Goal: Check status: Check status

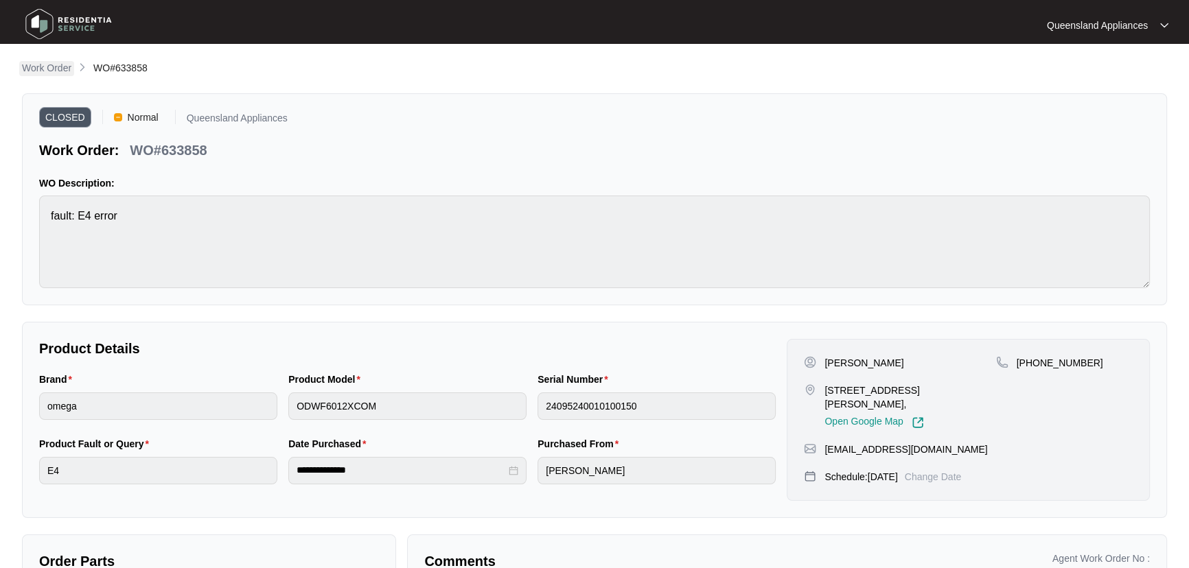
click at [54, 68] on p "Work Order" at bounding box center [46, 68] width 49 height 14
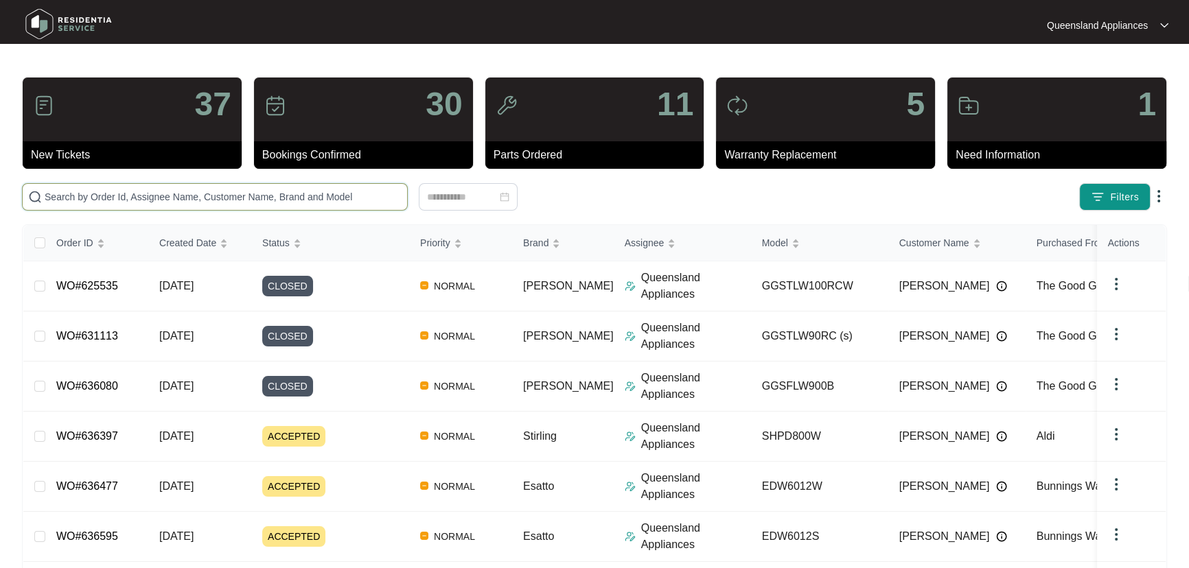
click at [300, 192] on input "text" at bounding box center [223, 196] width 357 height 15
paste input "629493"
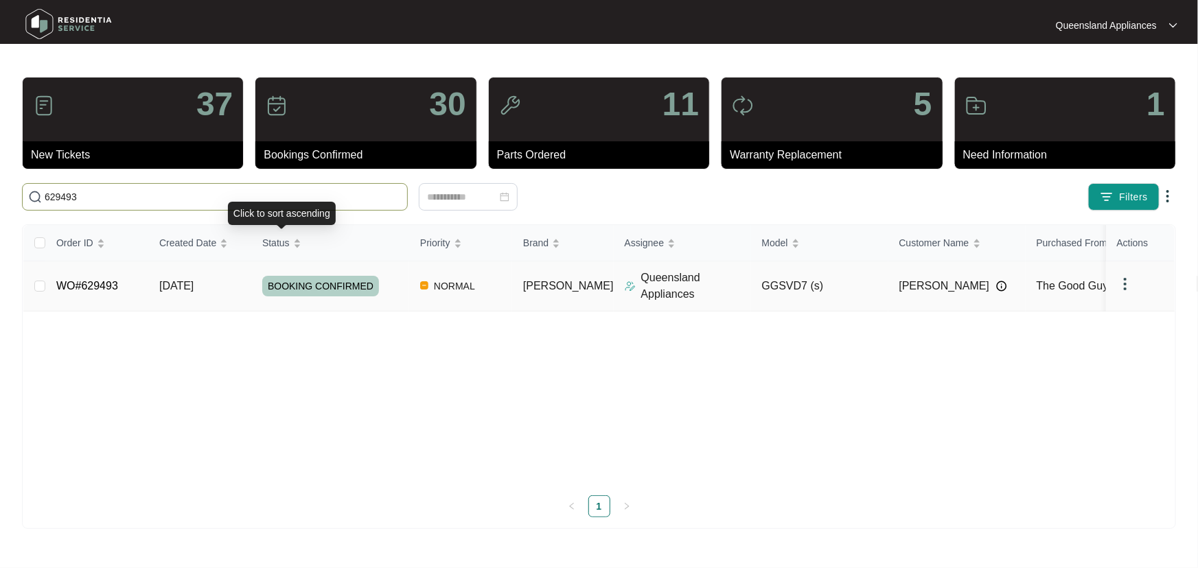
type input "629493"
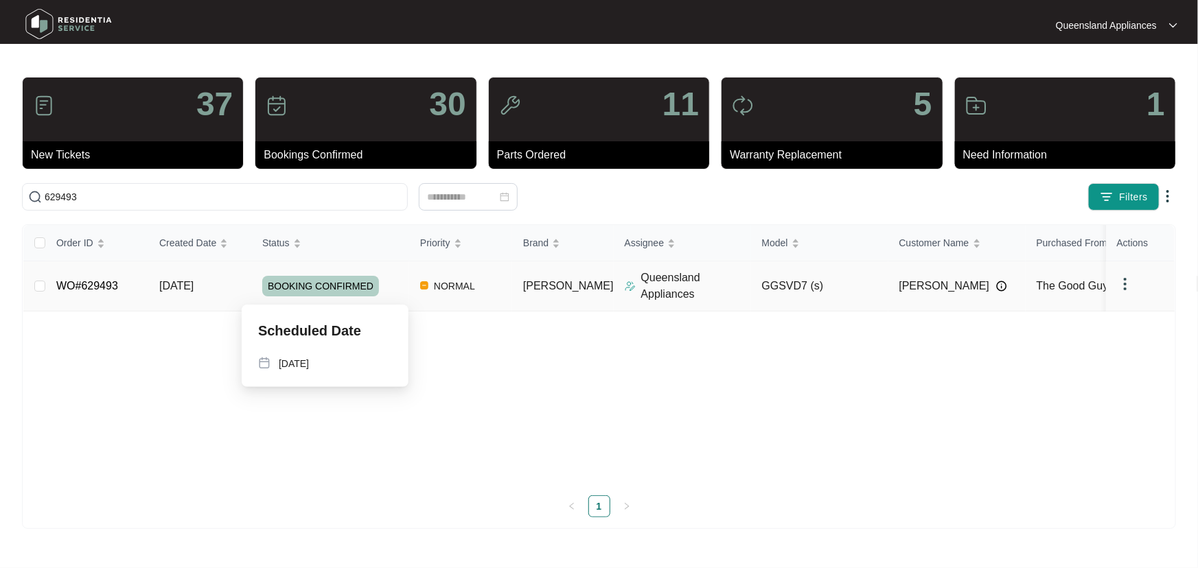
click at [395, 288] on div "BOOKING CONFIRMED" at bounding box center [335, 286] width 147 height 21
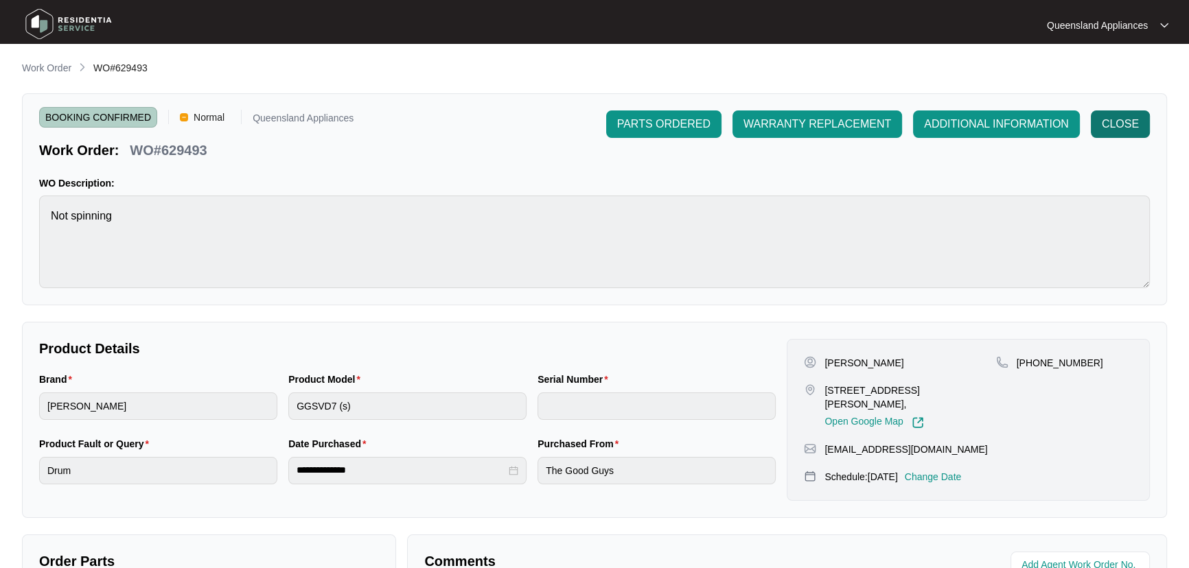
click at [1112, 121] on span "CLOSE" at bounding box center [1120, 124] width 37 height 16
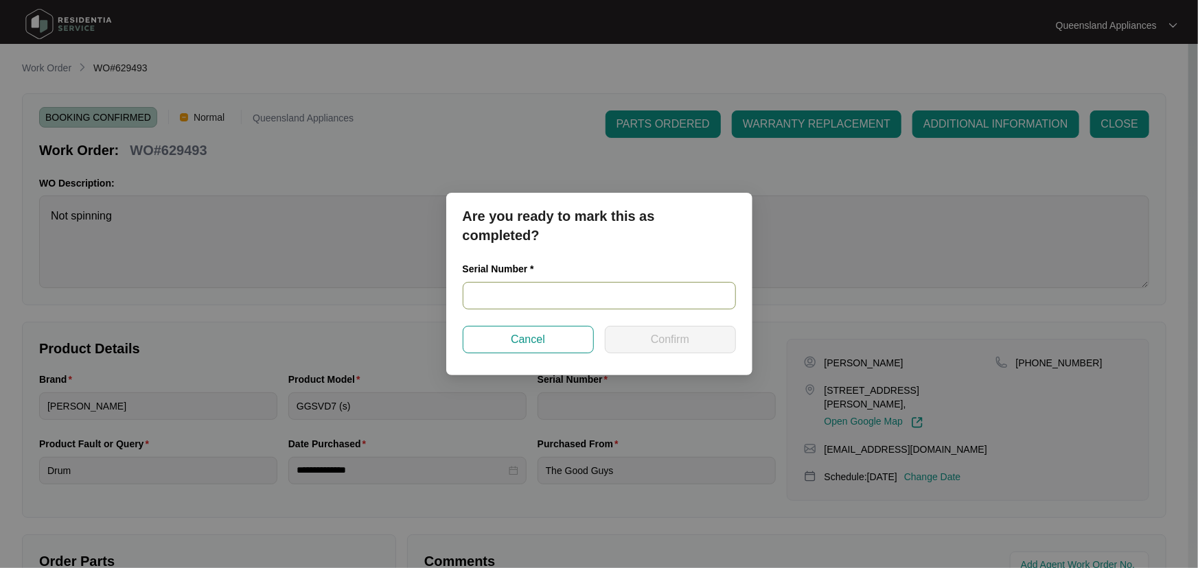
click at [605, 292] on input "text" at bounding box center [599, 295] width 273 height 27
paste input "541N965510143275L00536"
type input "541N965510143275L00536"
click at [695, 336] on button "Confirm" at bounding box center [670, 339] width 131 height 27
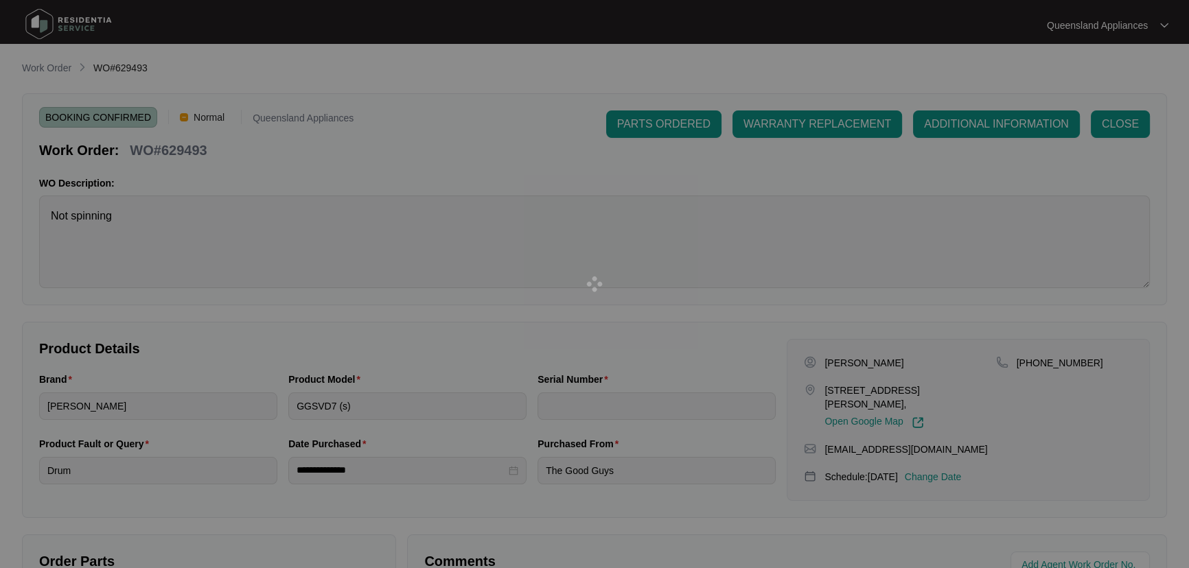
type input "541N965510143275L00536"
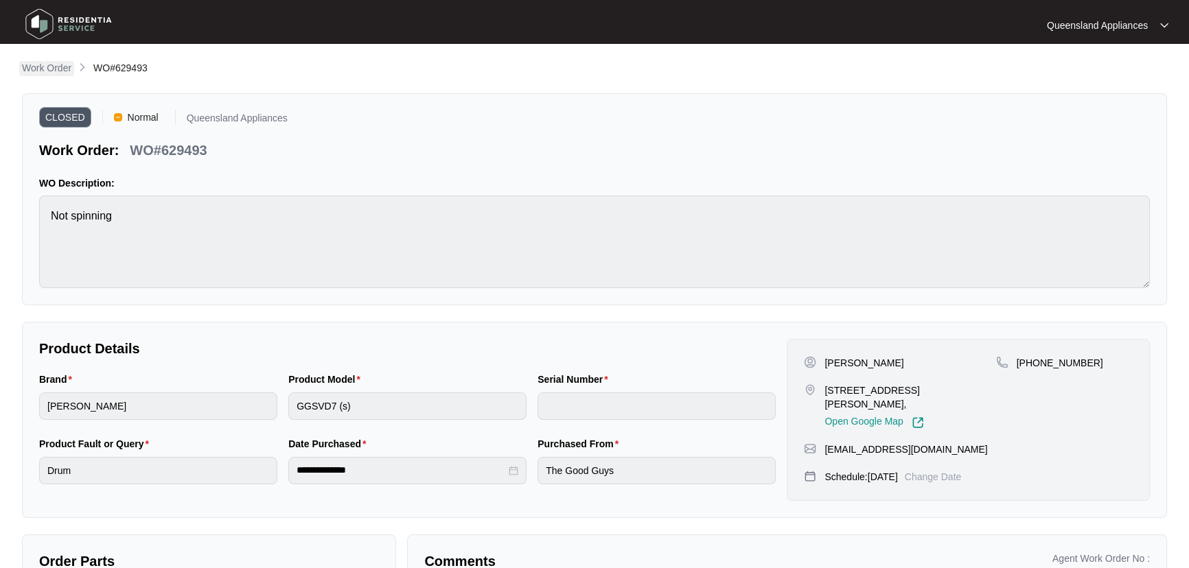
click at [51, 65] on p "Work Order" at bounding box center [46, 68] width 49 height 14
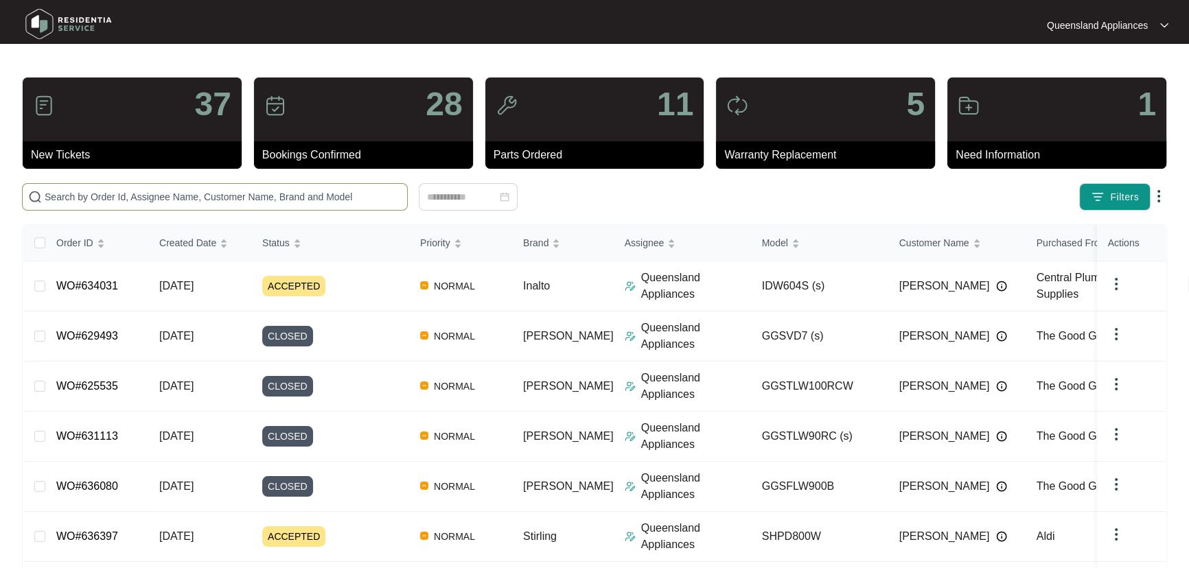
click at [297, 198] on input "text" at bounding box center [223, 196] width 357 height 15
paste input "631073"
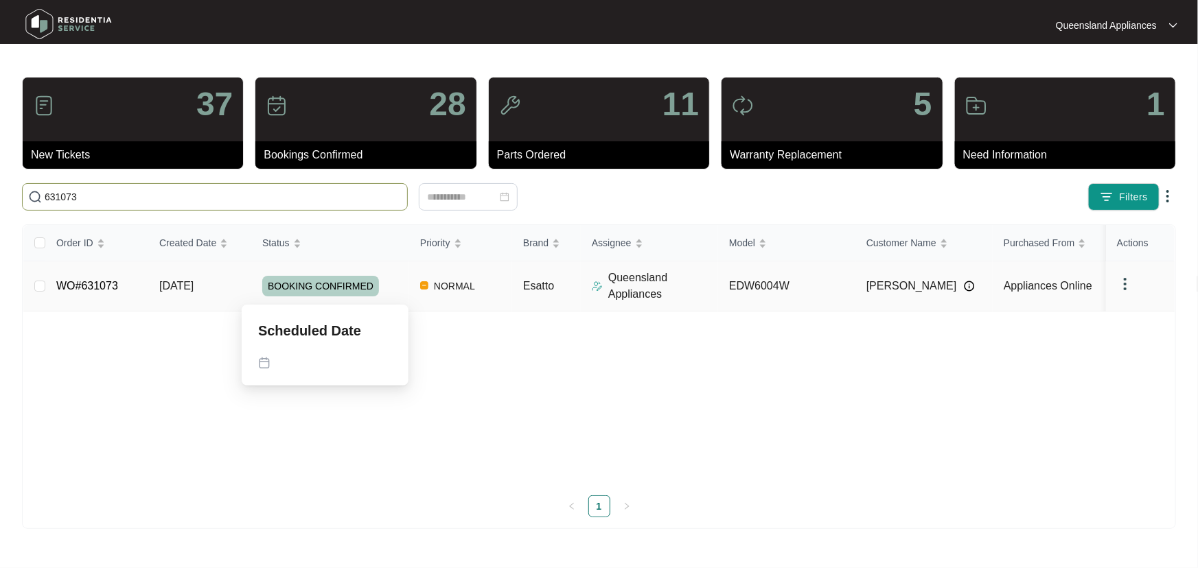
type input "631073"
click at [398, 281] on div "BOOKING CONFIRMED" at bounding box center [335, 286] width 147 height 21
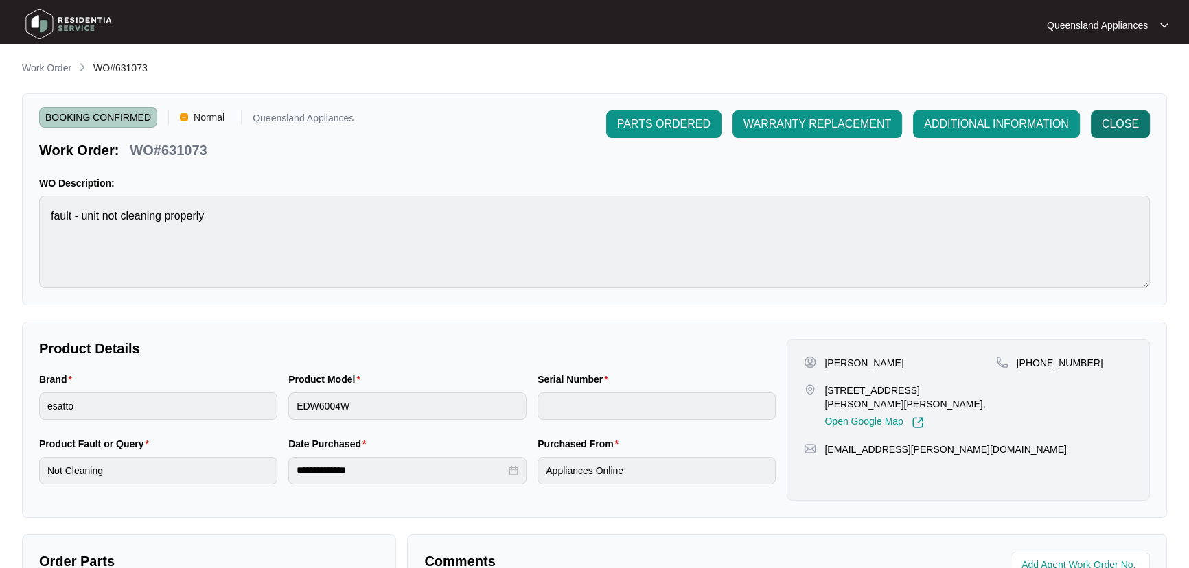
click at [1135, 117] on span "CLOSE" at bounding box center [1120, 124] width 37 height 16
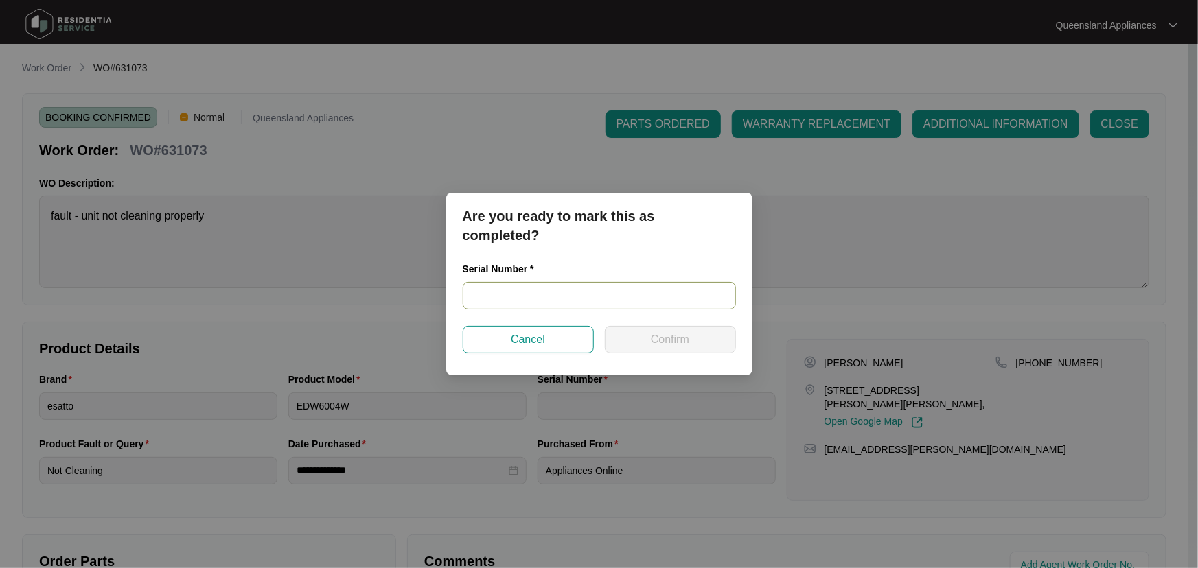
click at [638, 297] on input "text" at bounding box center [599, 295] width 273 height 27
paste input "24045120020100039"
type input "24045120020100039"
drag, startPoint x: 658, startPoint y: 343, endPoint x: 677, endPoint y: 346, distance: 19.5
click at [659, 341] on span "Confirm" at bounding box center [670, 340] width 38 height 16
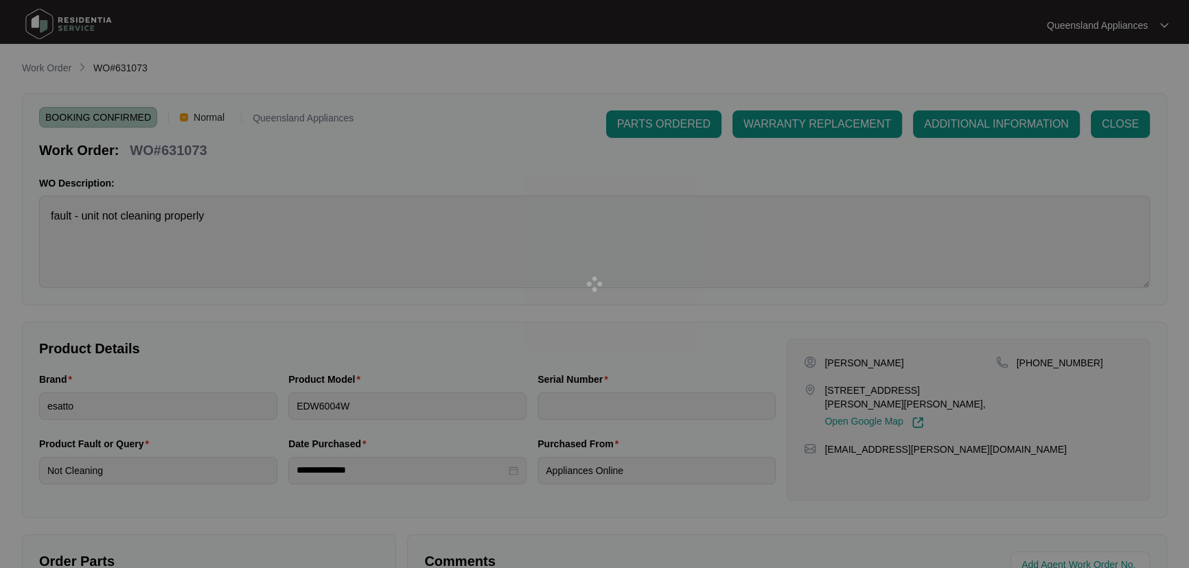
type input "24045120020100039"
